Goal: Information Seeking & Learning: Learn about a topic

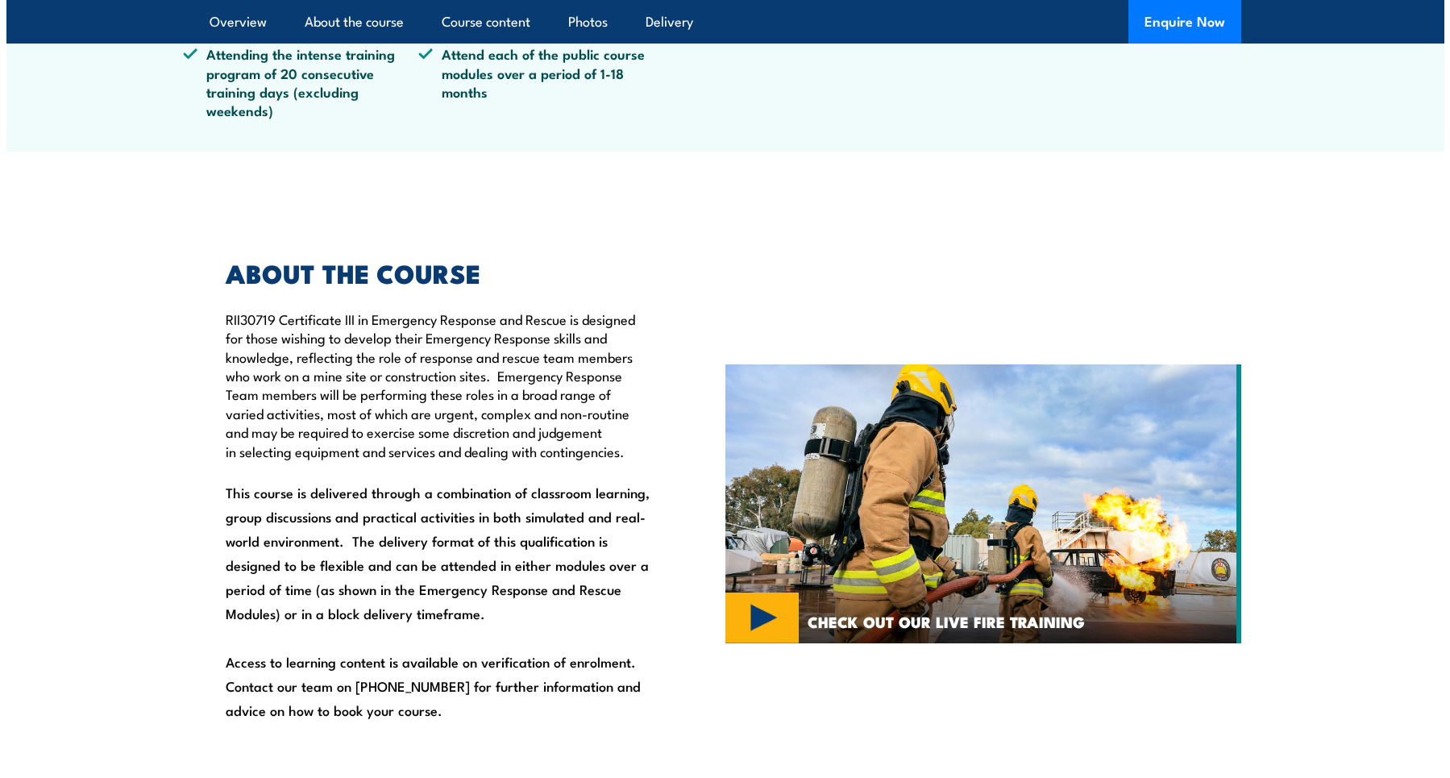
scroll to position [886, 0]
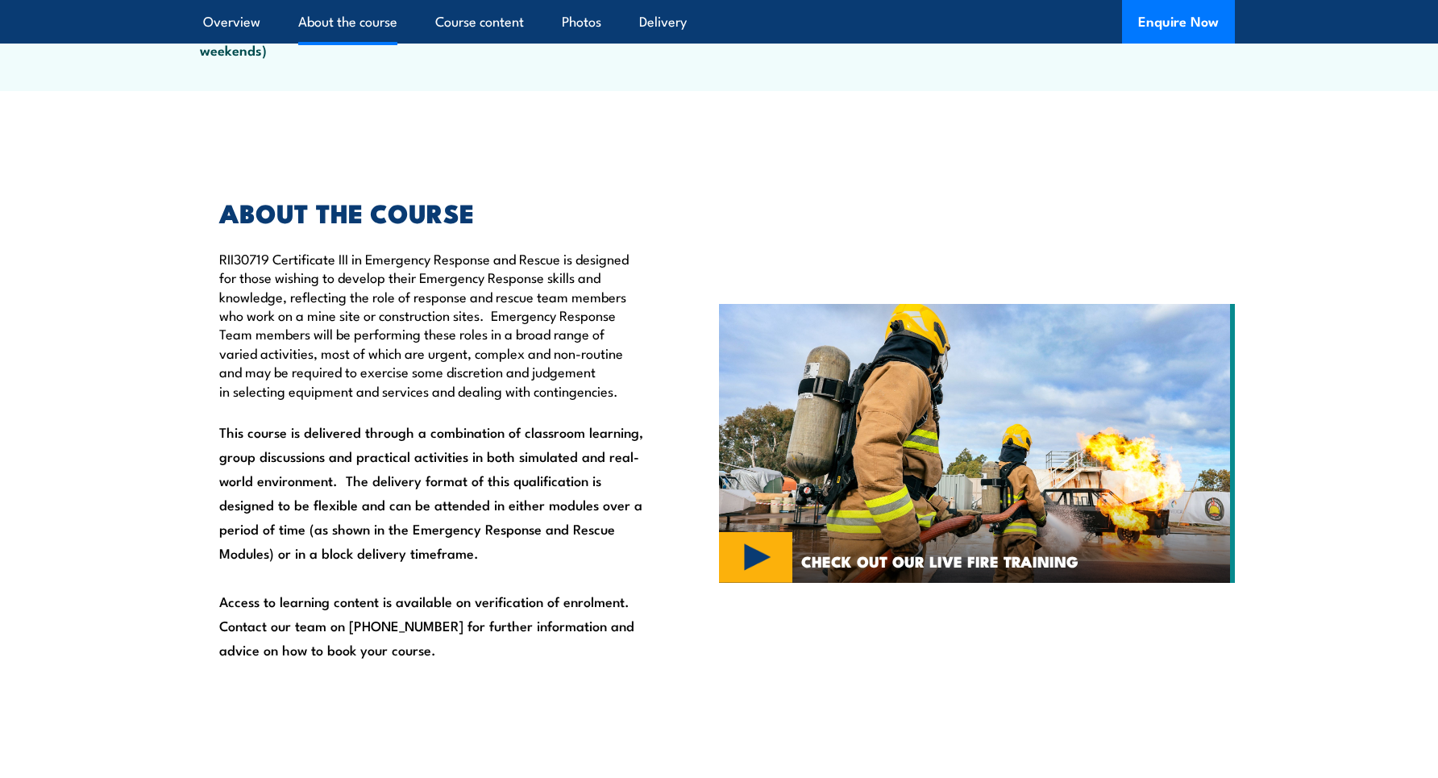
click at [784, 550] on img at bounding box center [977, 443] width 516 height 279
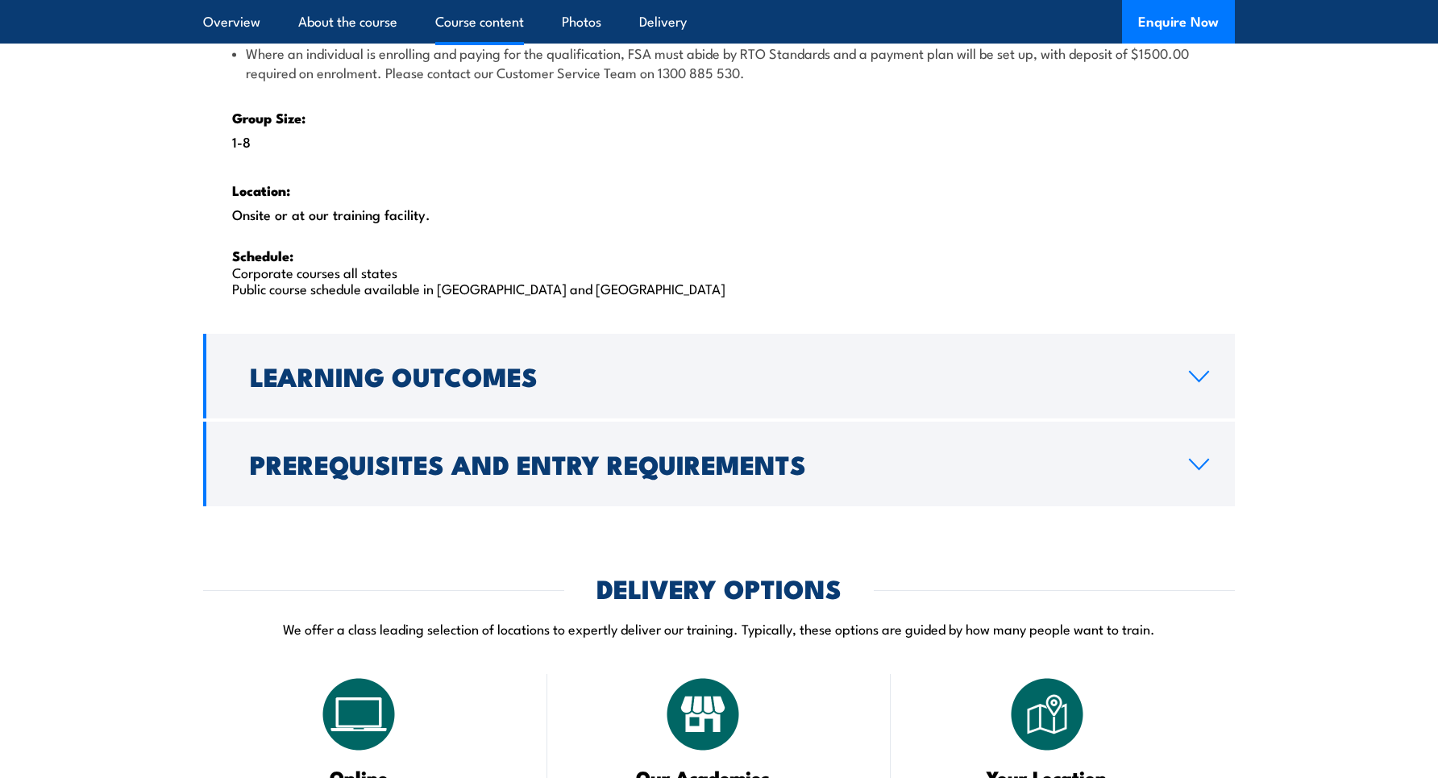
scroll to position [2579, 0]
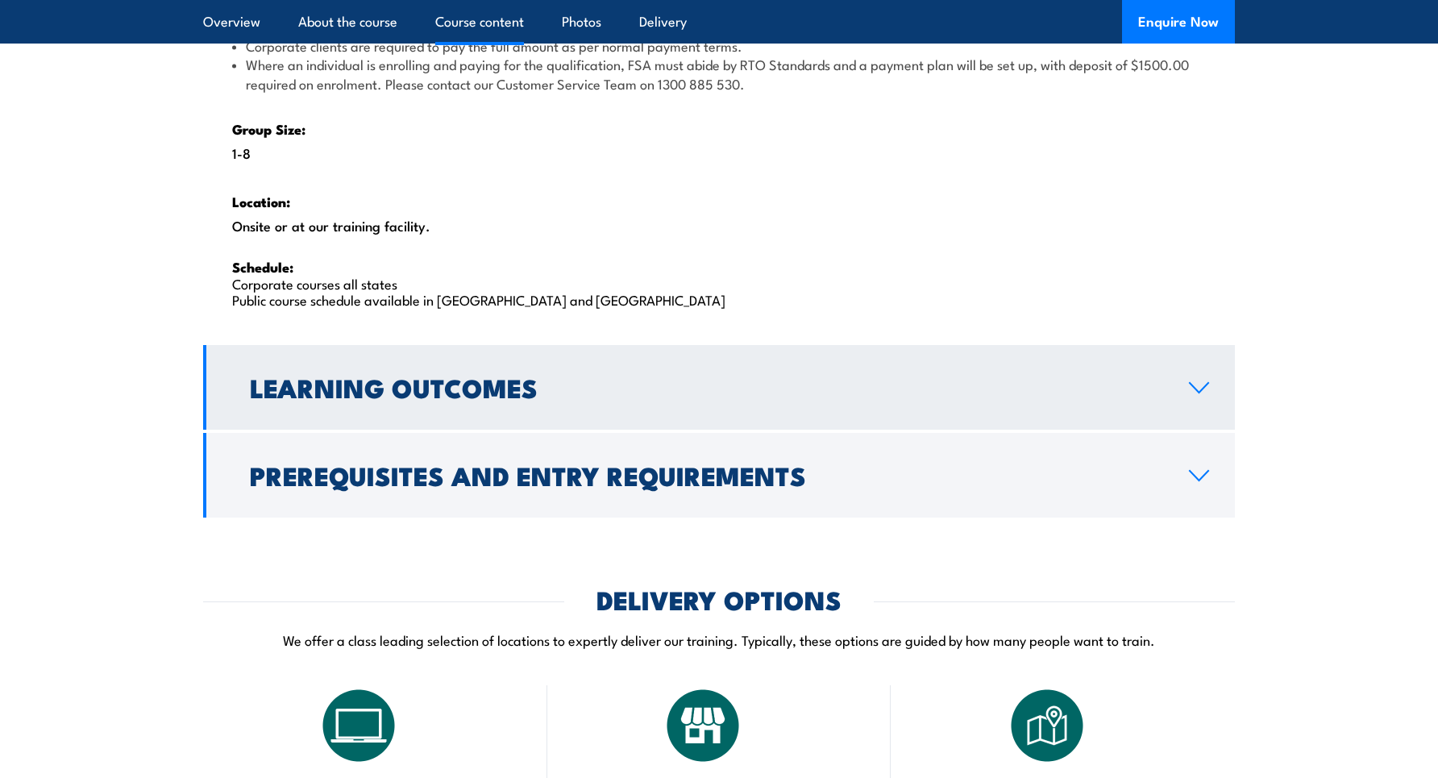
click at [445, 384] on h2 "Learning Outcomes" at bounding box center [706, 386] width 913 height 23
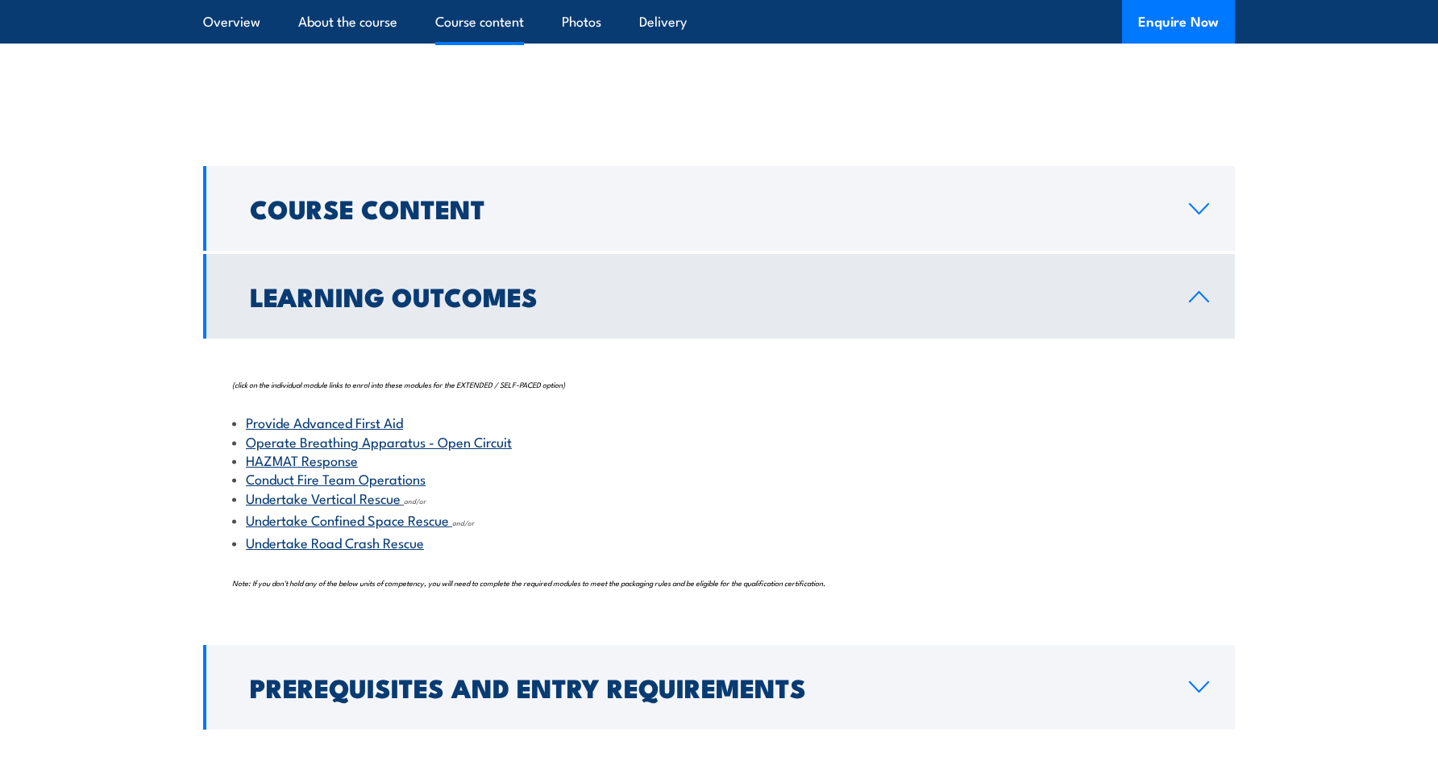
scroll to position [1550, 0]
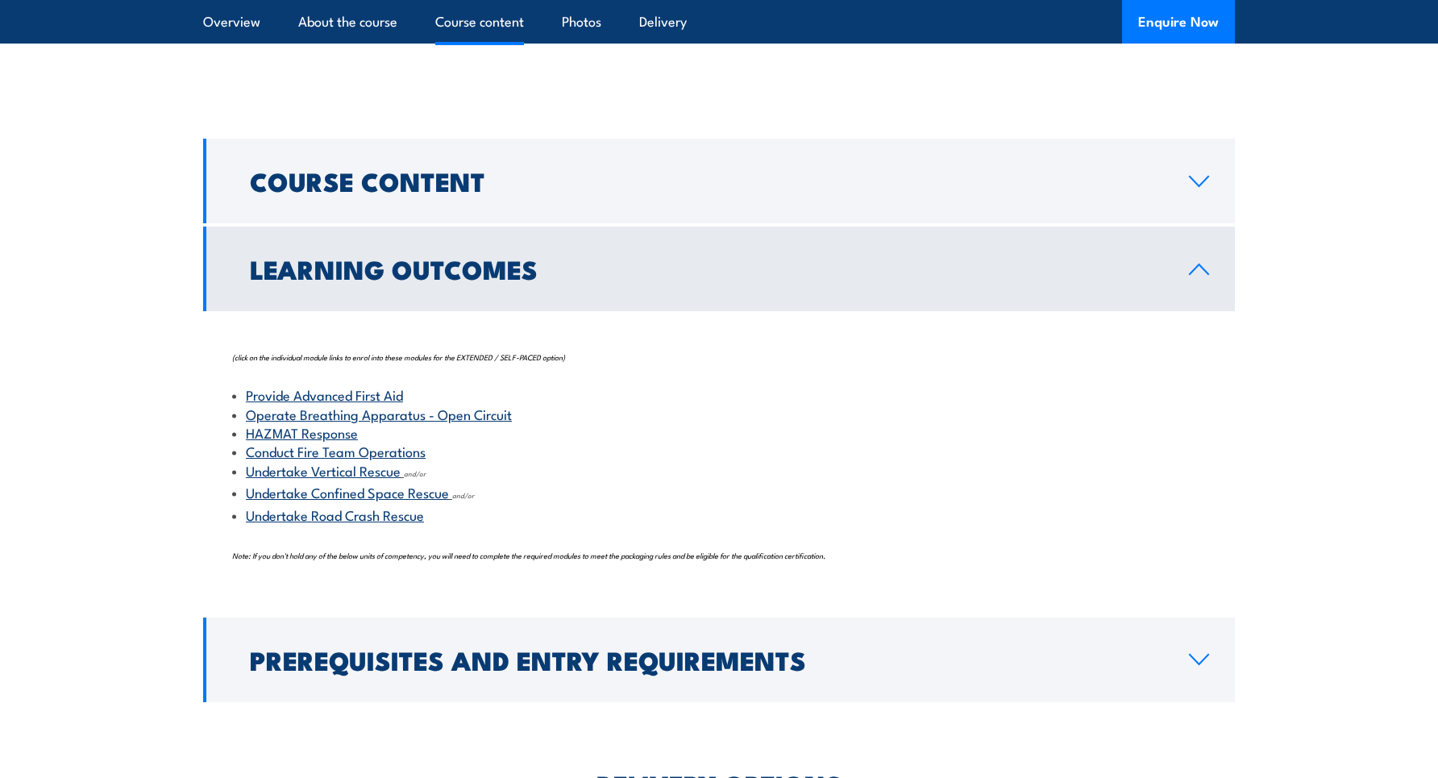
click at [620, 277] on h2 "Learning Outcomes" at bounding box center [706, 268] width 913 height 23
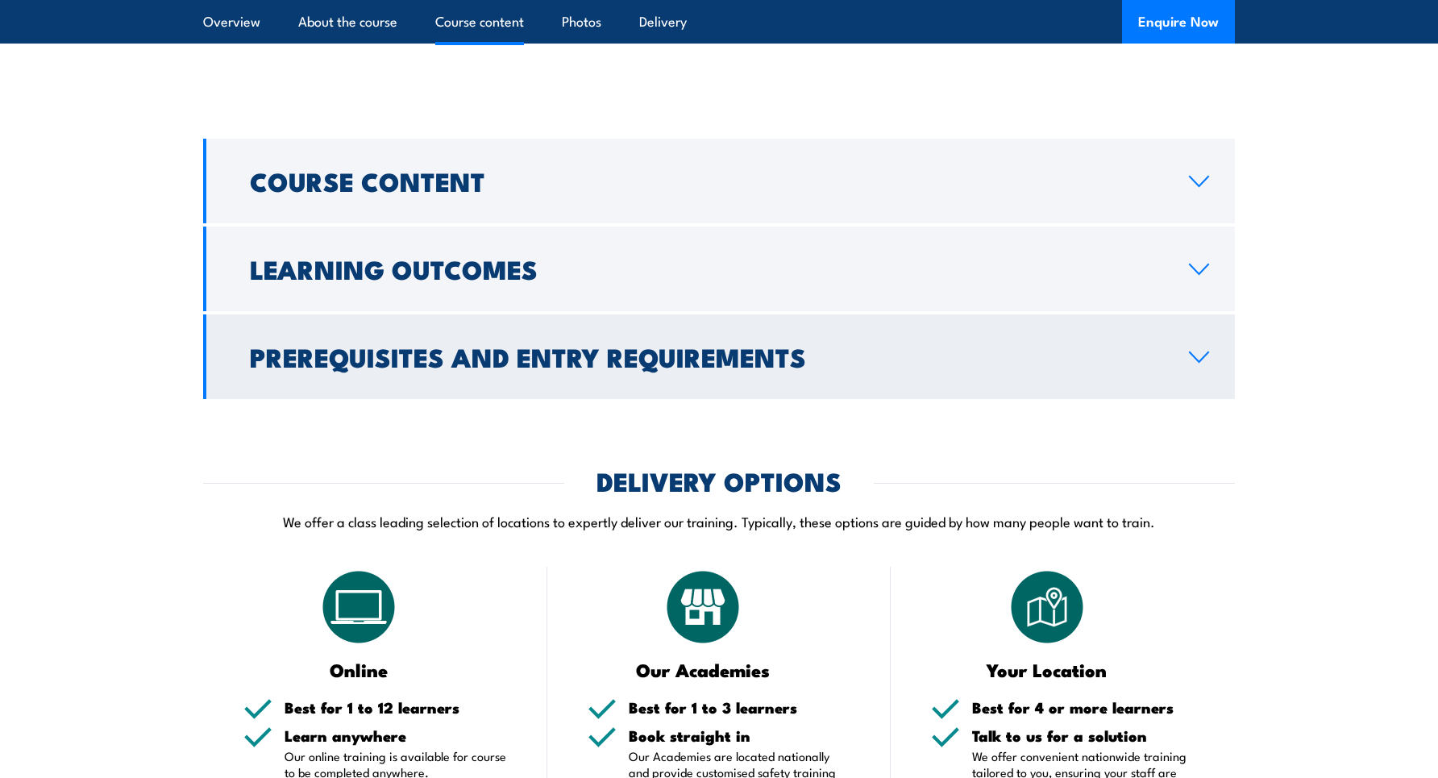
click at [600, 345] on h2 "Prerequisites and Entry Requirements" at bounding box center [706, 356] width 913 height 23
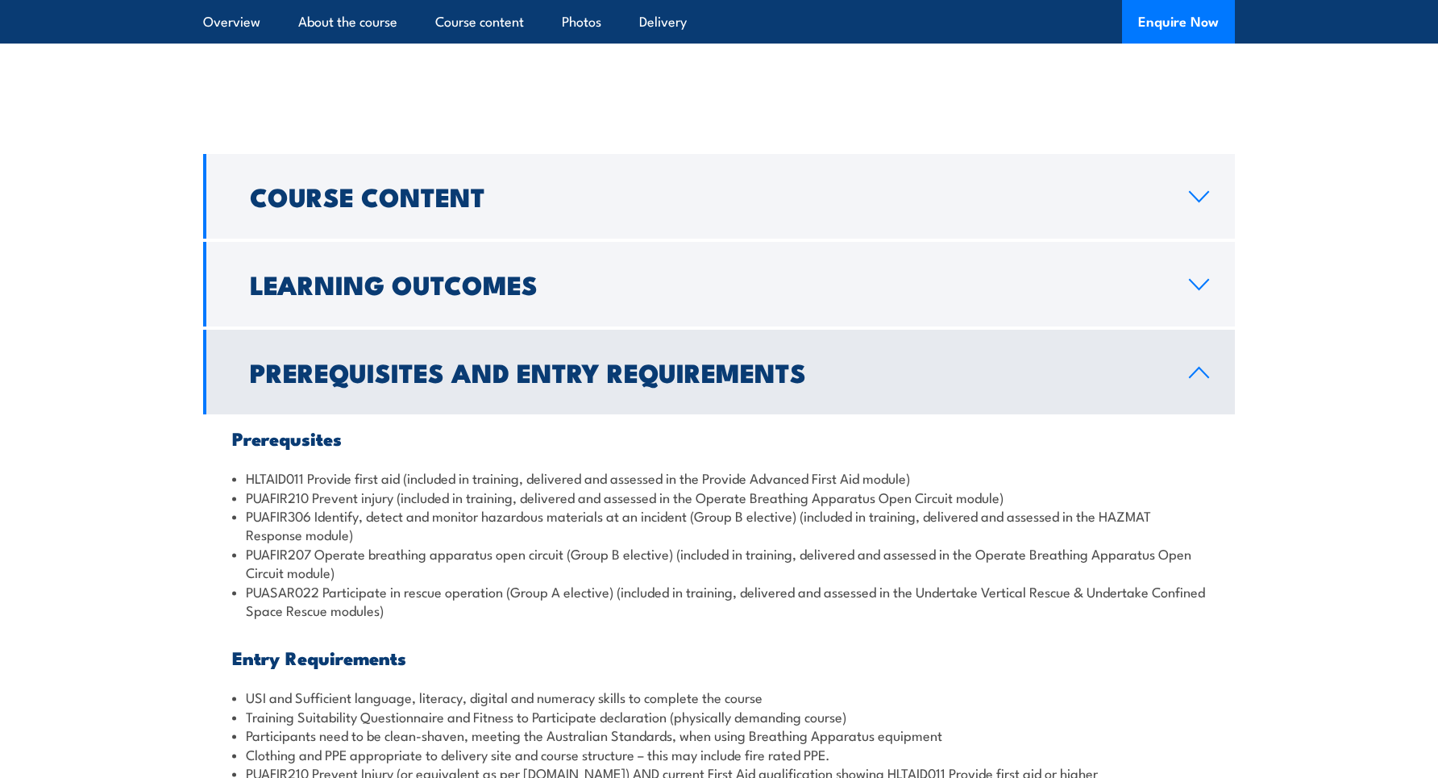
scroll to position [1389, 0]
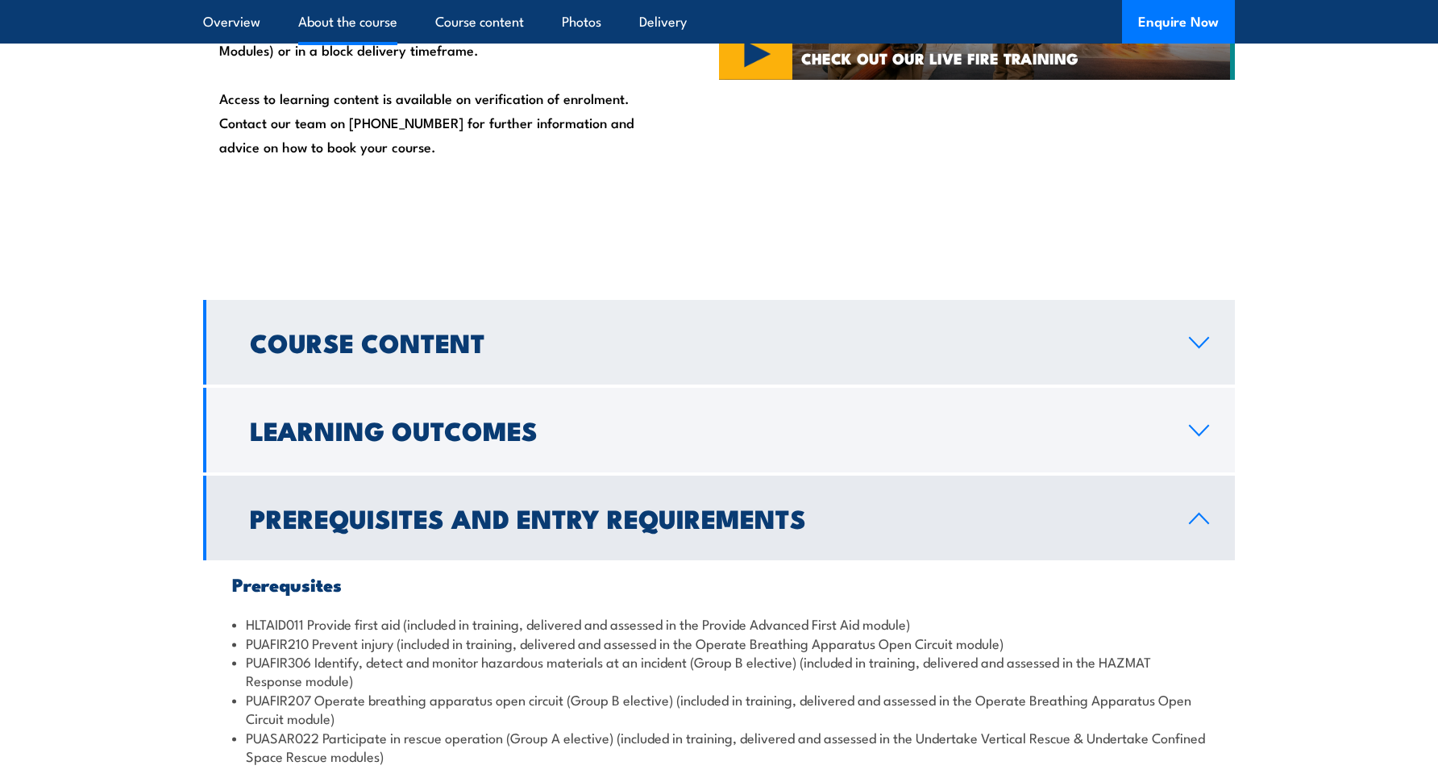
click at [575, 373] on link "Course Content" at bounding box center [718, 342] width 1031 height 85
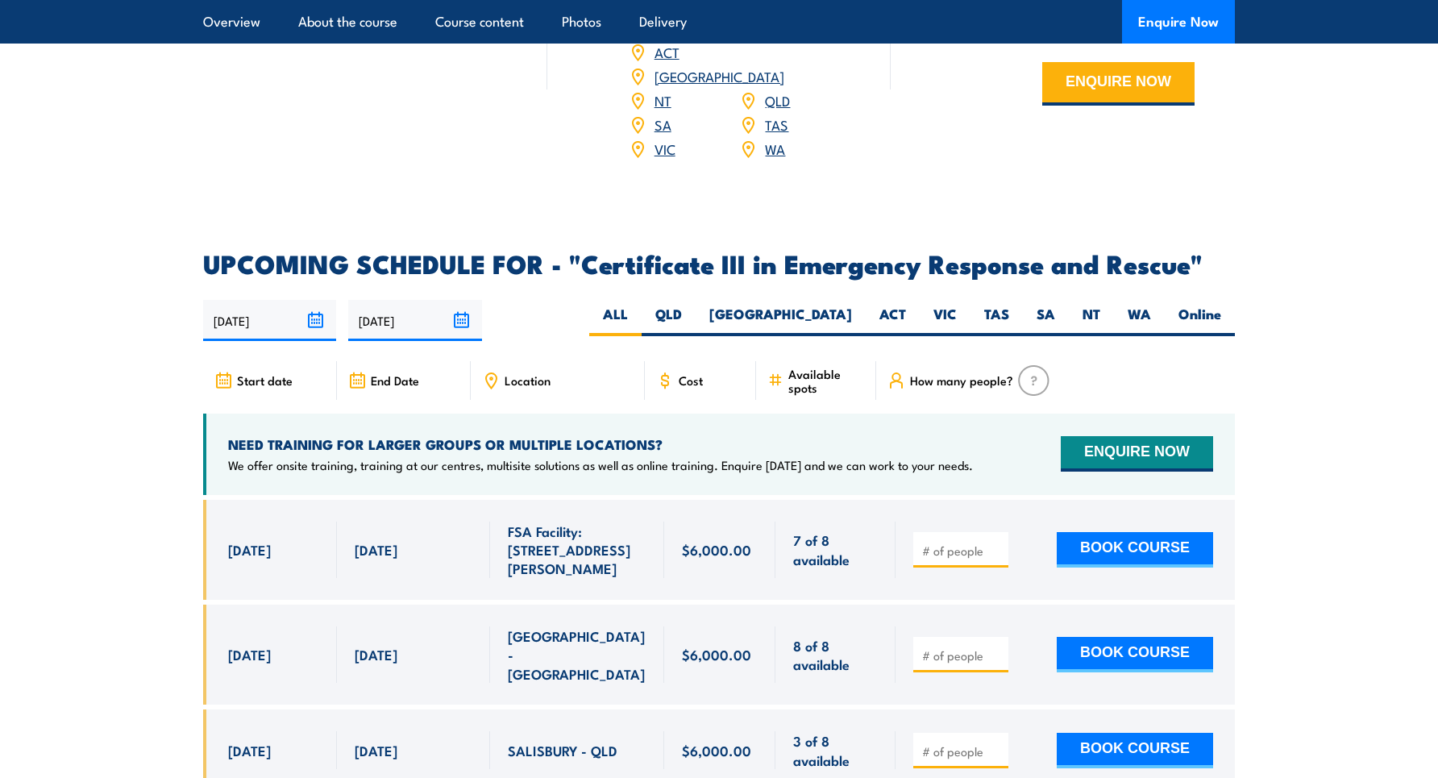
scroll to position [3565, 0]
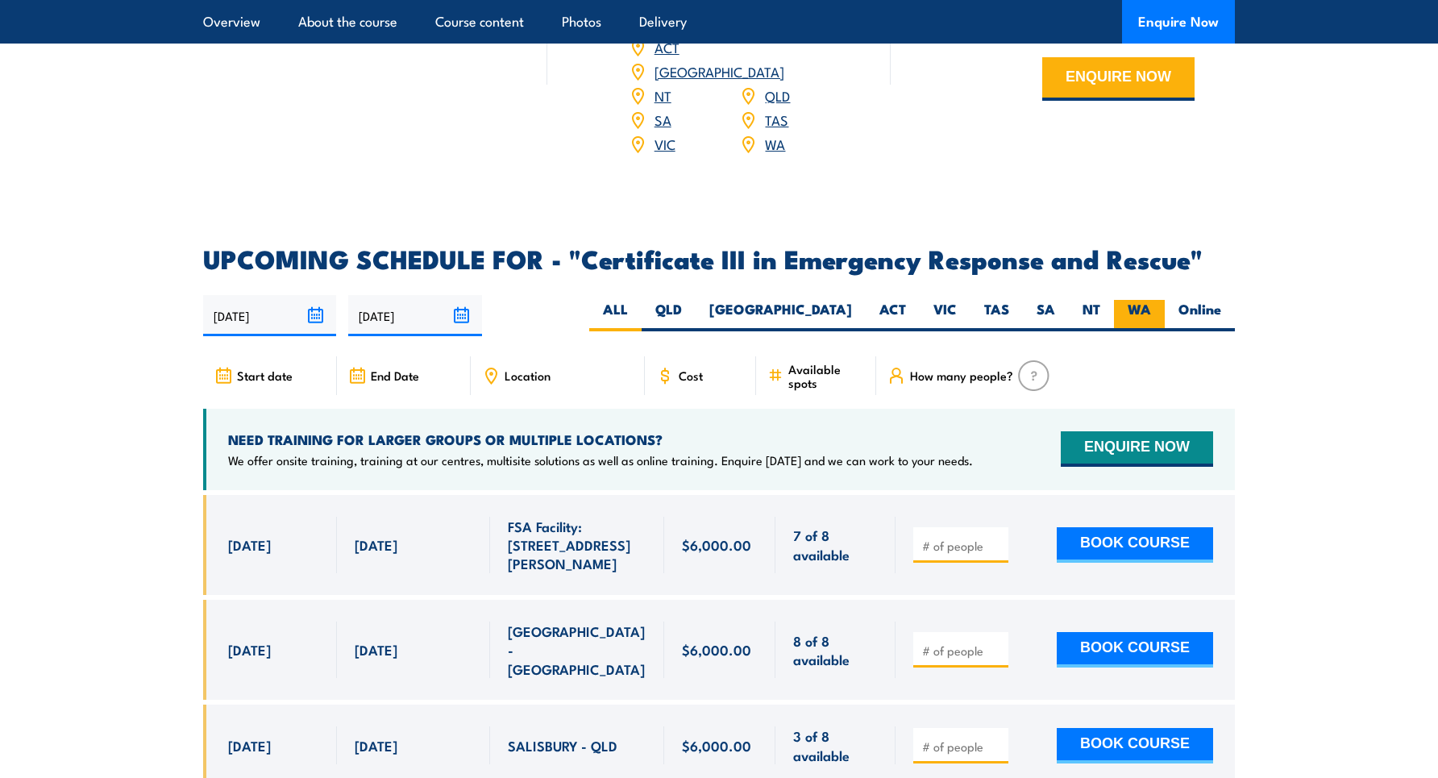
click at [1139, 300] on label "WA" at bounding box center [1139, 315] width 51 height 31
click at [1151, 300] on input "WA" at bounding box center [1156, 305] width 10 height 10
radio input "true"
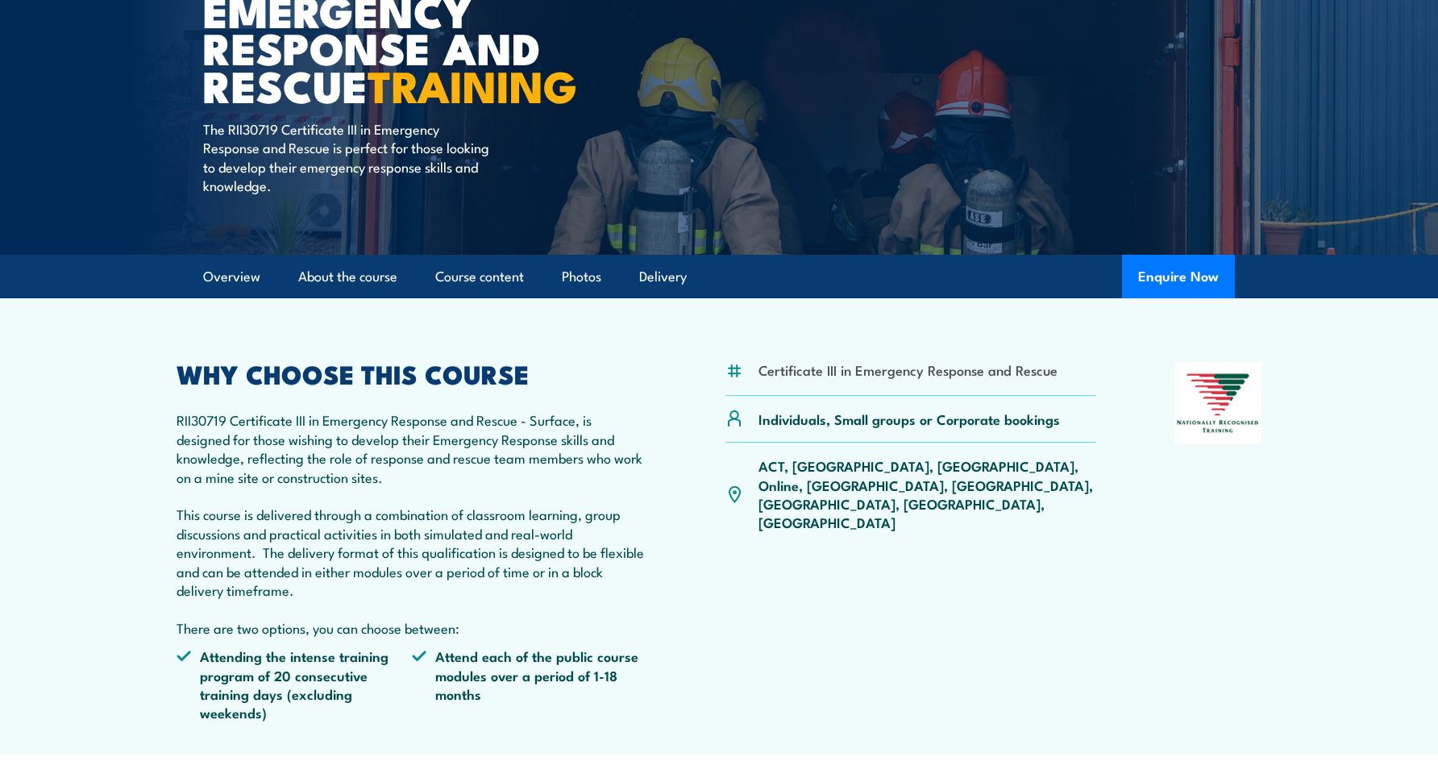
scroll to position [180, 0]
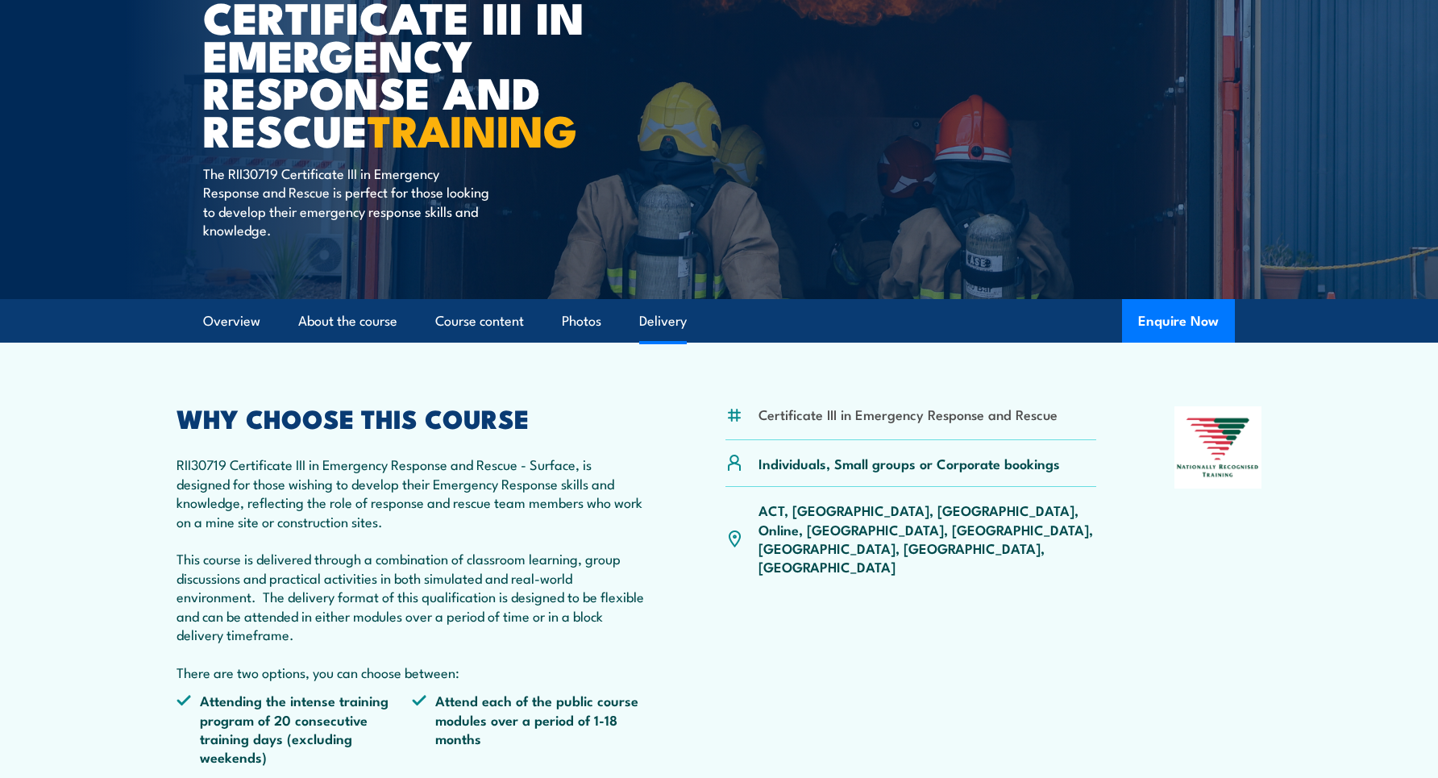
click at [649, 319] on link "Delivery" at bounding box center [663, 321] width 48 height 43
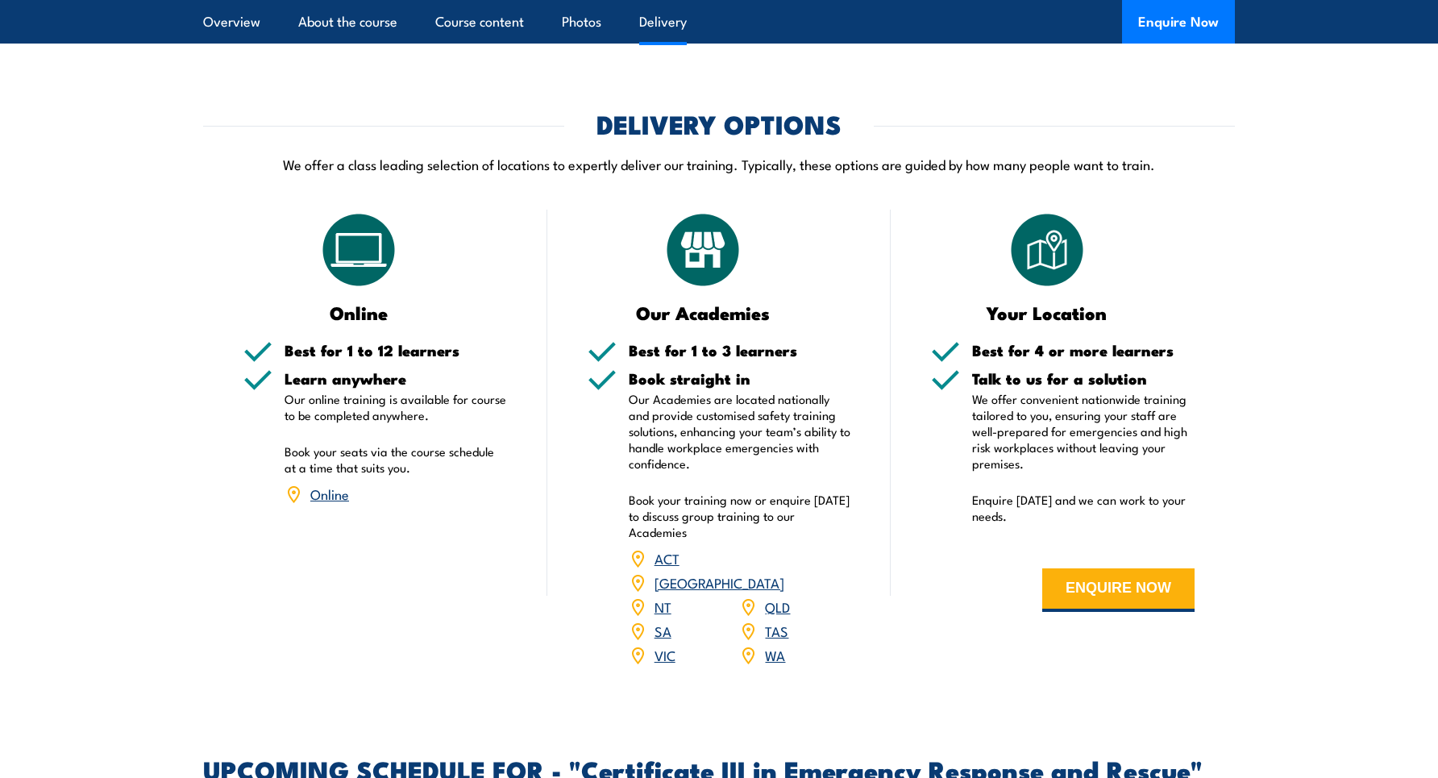
scroll to position [3066, 0]
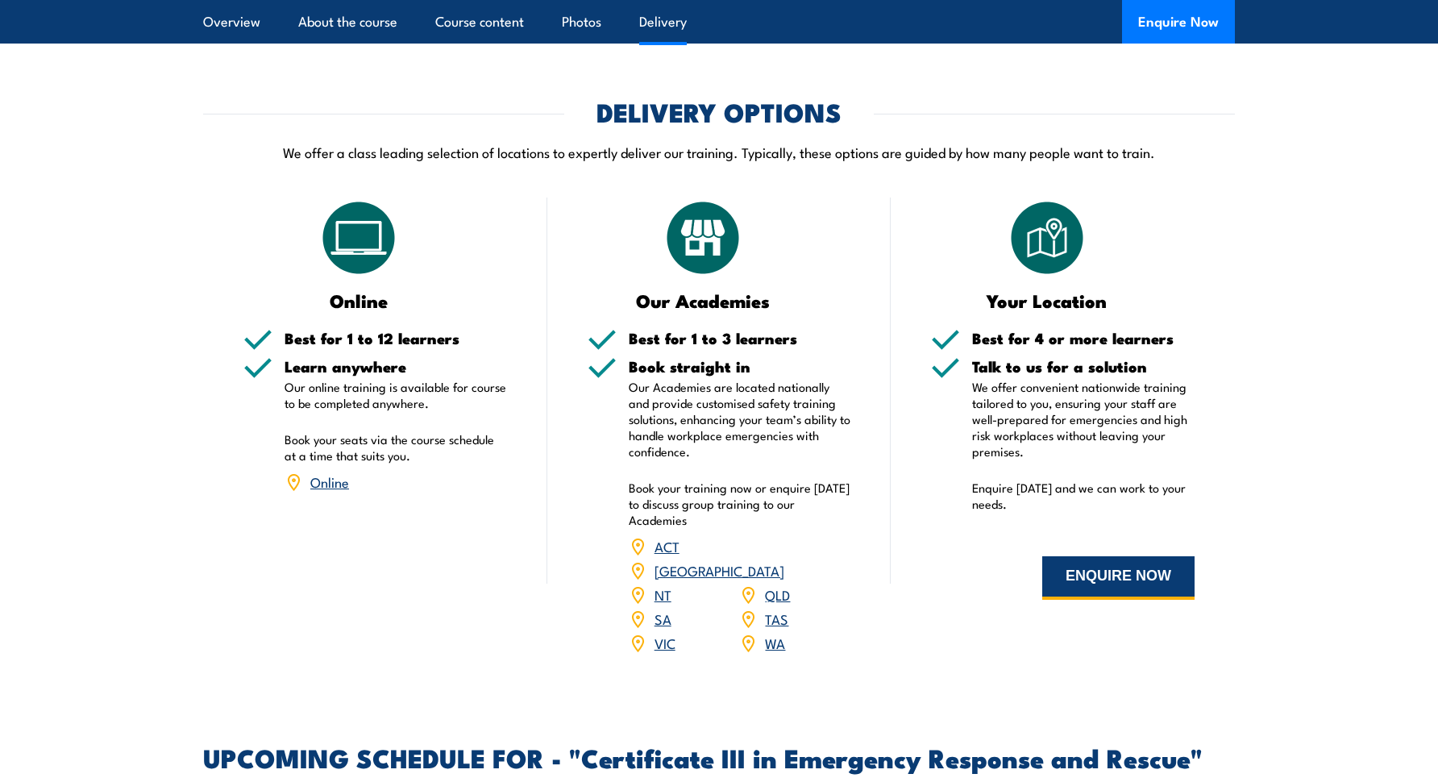
click at [1042, 562] on button "ENQUIRE NOW" at bounding box center [1118, 578] width 152 height 44
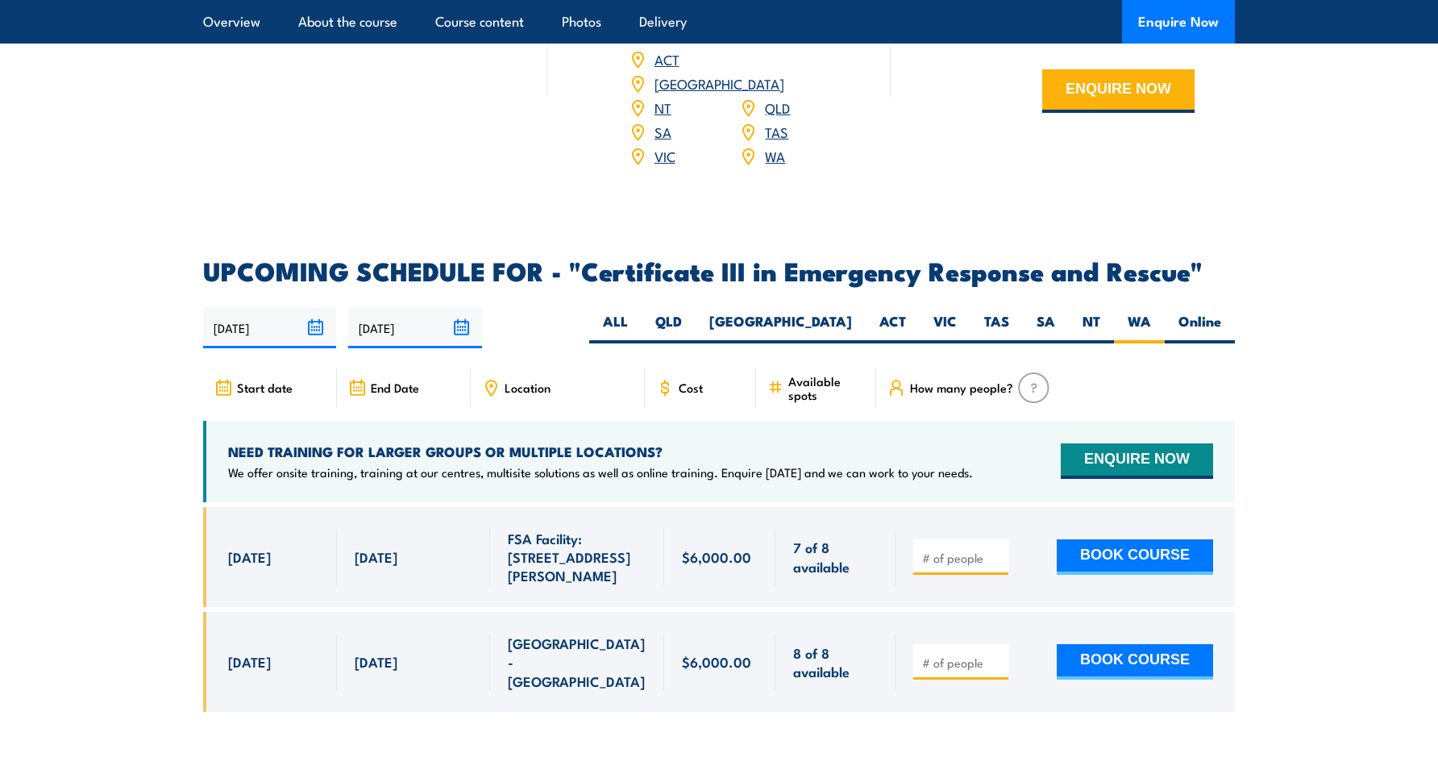
scroll to position [3558, 0]
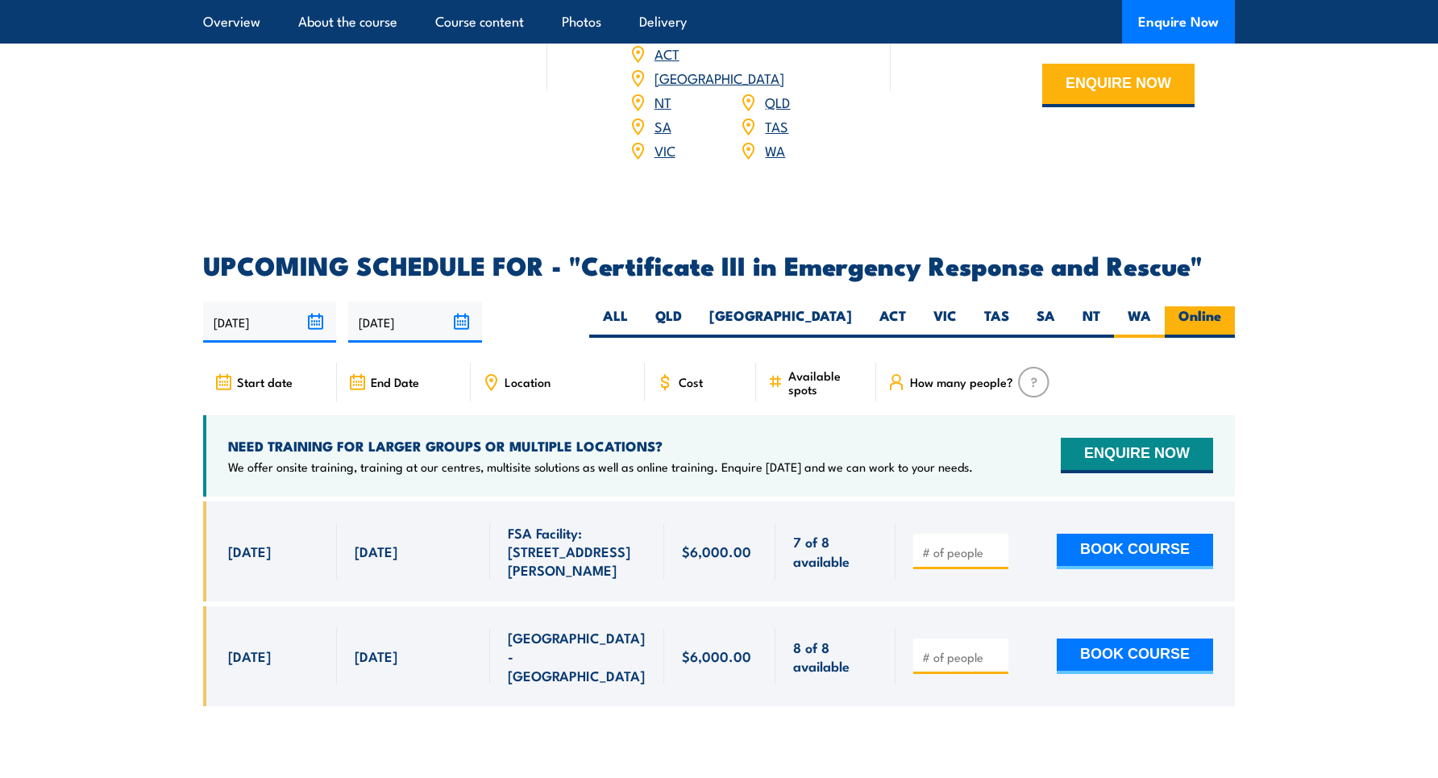
click at [1184, 306] on label "Online" at bounding box center [1199, 321] width 70 height 31
click at [1221, 306] on input "Online" at bounding box center [1226, 311] width 10 height 10
radio input "true"
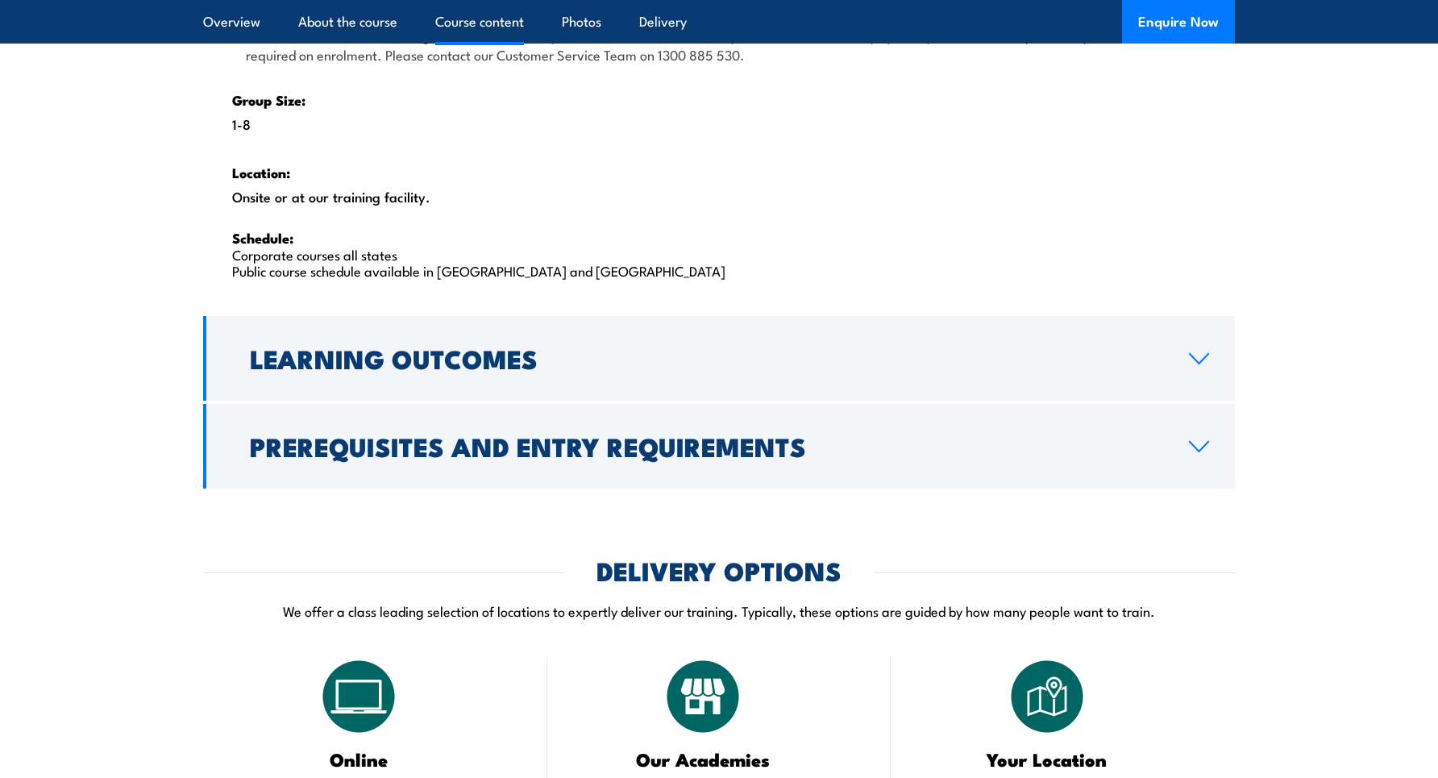
scroll to position [2498, 0]
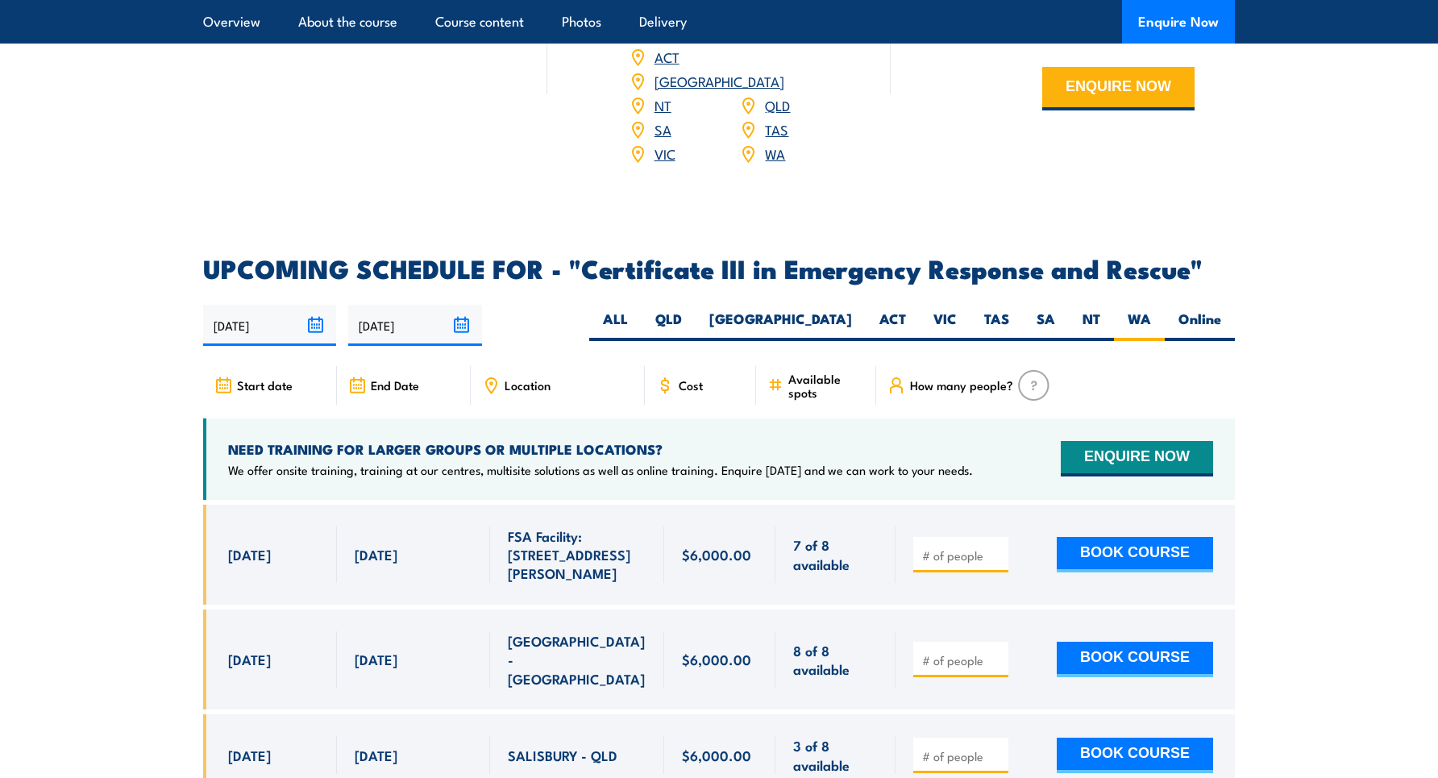
scroll to position [3565, 0]
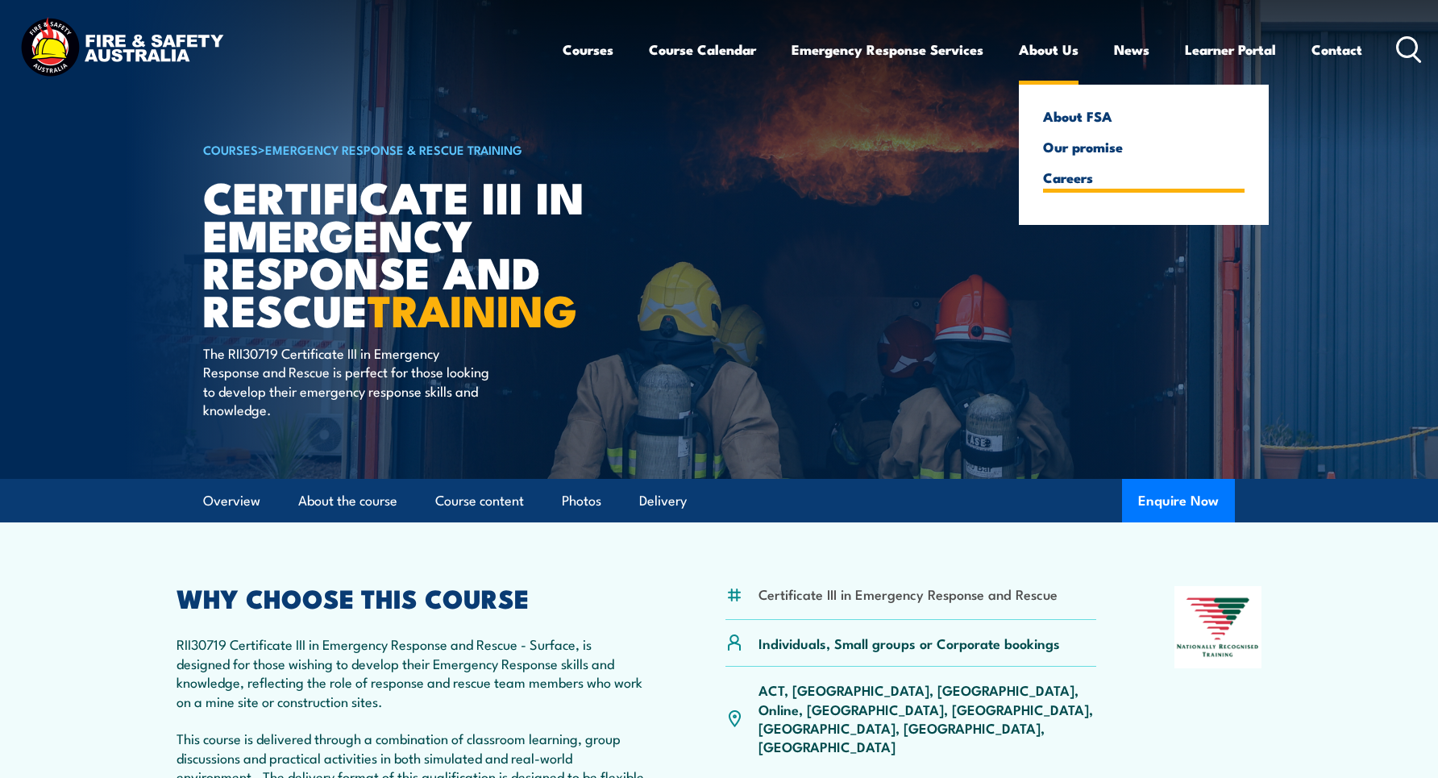
click at [1058, 183] on link "Careers" at bounding box center [1143, 177] width 201 height 15
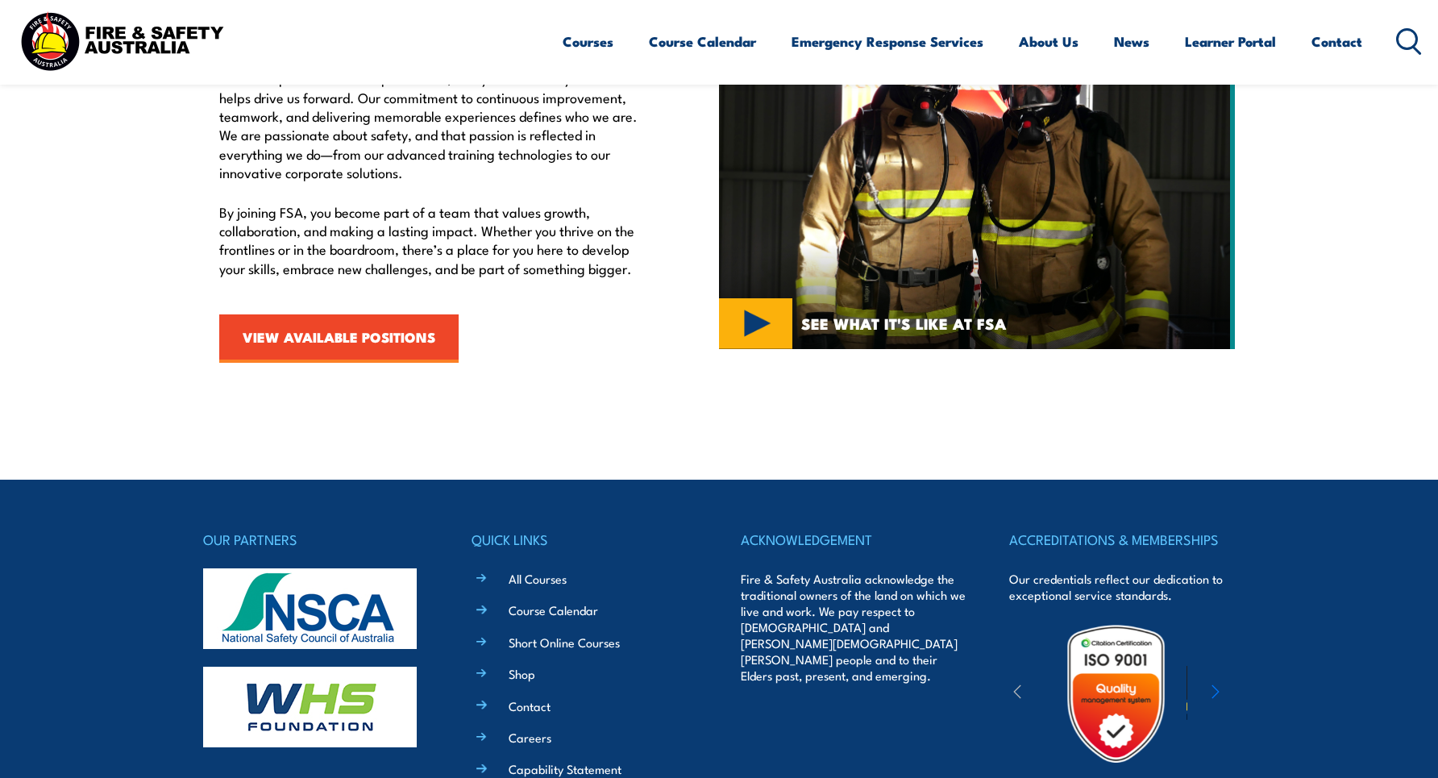
scroll to position [564, 0]
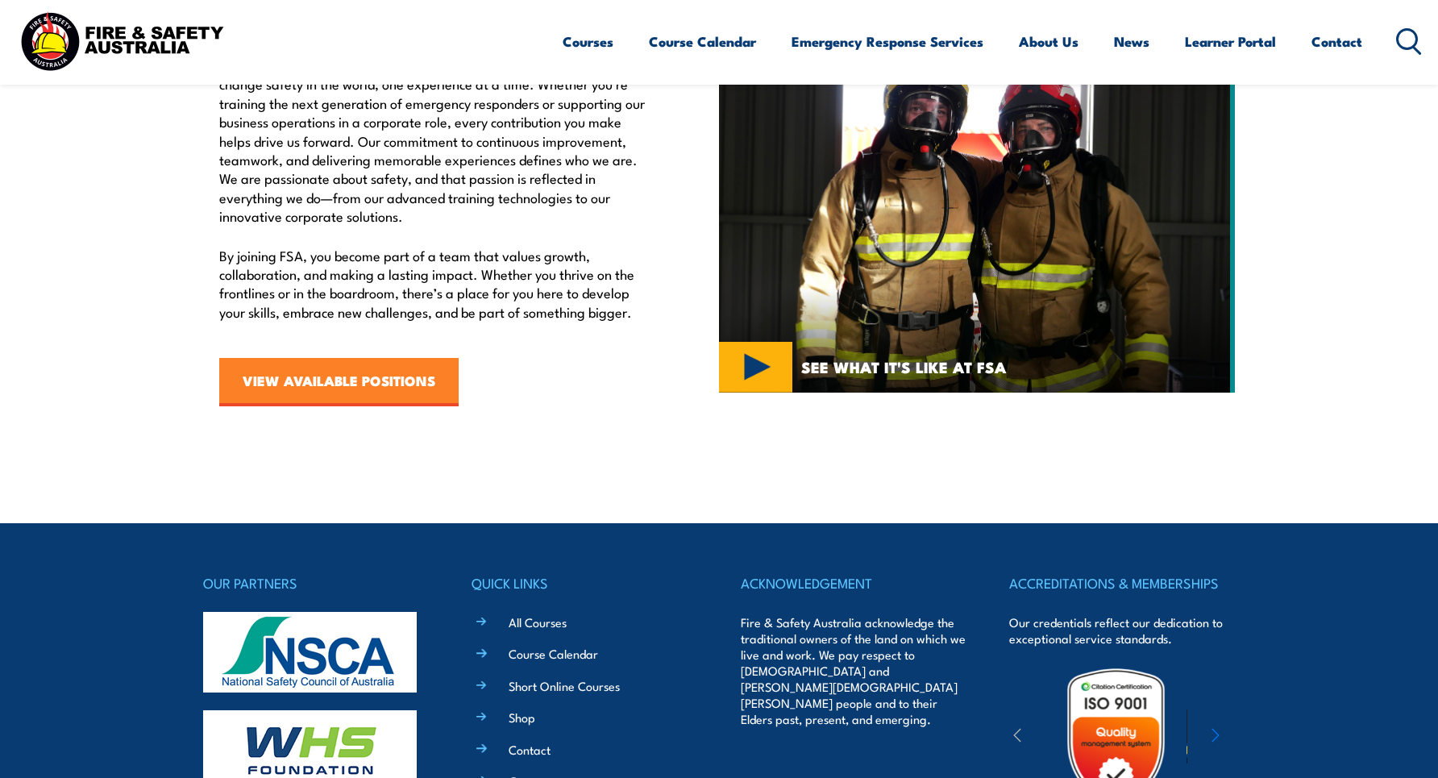
click at [337, 370] on link "VIEW AVAILABLE POSITIONS" at bounding box center [338, 382] width 239 height 48
